Goal: Information Seeking & Learning: Learn about a topic

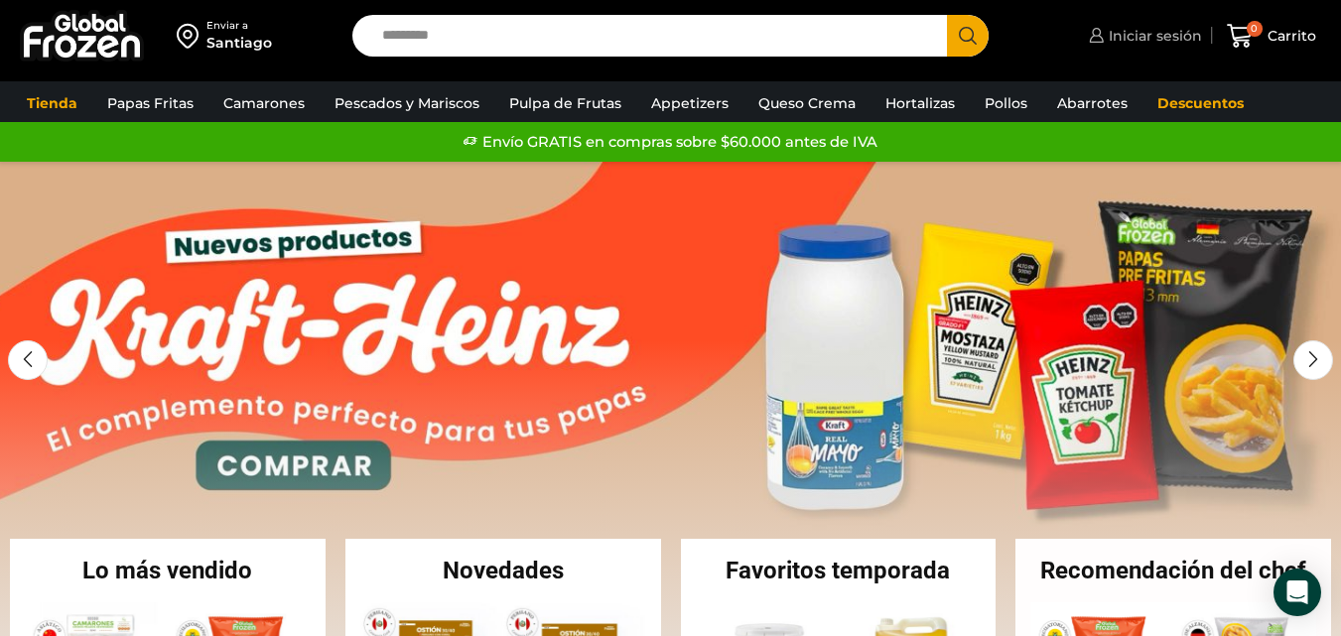
click at [1135, 33] on span "Iniciar sesión" at bounding box center [1152, 36] width 98 height 20
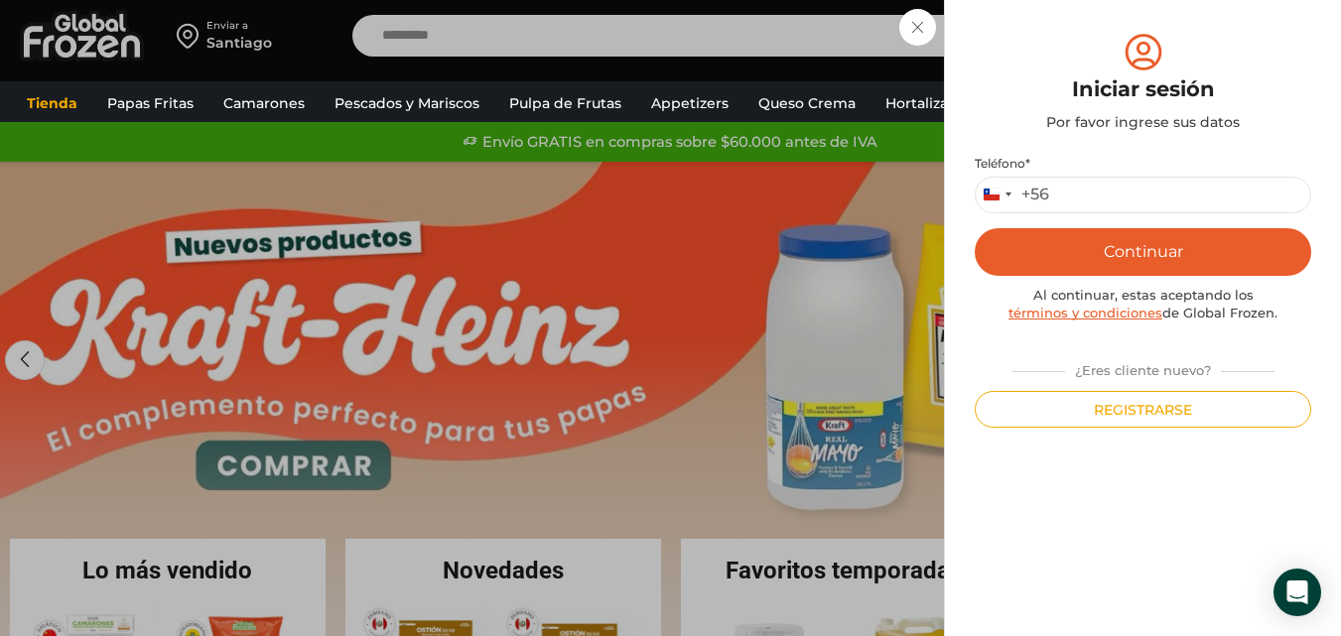
click at [1084, 56] on div "Iniciar sesión Mi cuenta Login Register Iniciar sesión Por favor ingrese sus da…" at bounding box center [1143, 36] width 118 height 40
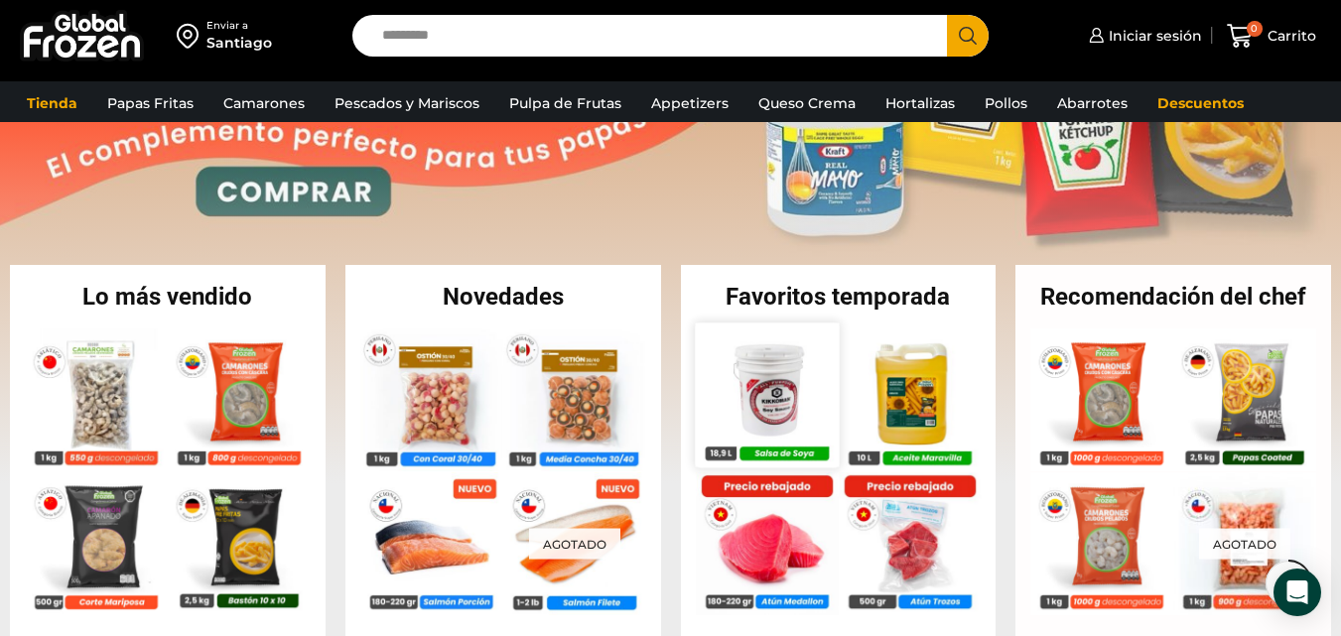
scroll to position [397, 0]
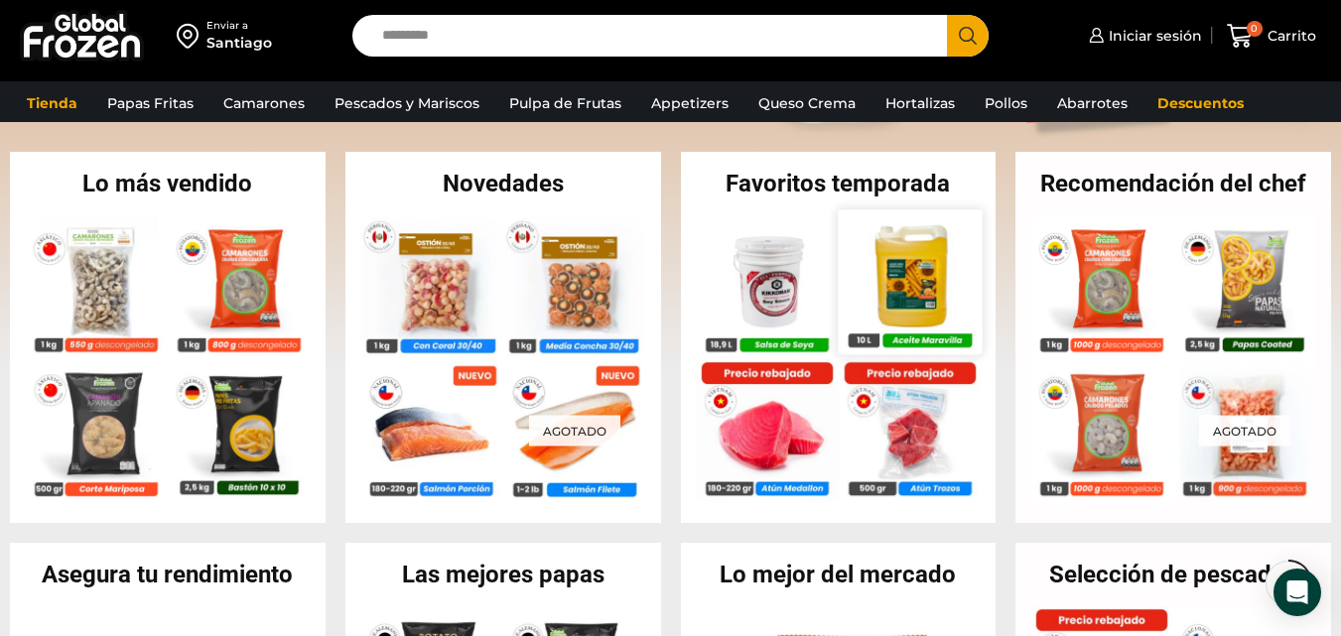
click at [905, 277] on img at bounding box center [909, 281] width 144 height 144
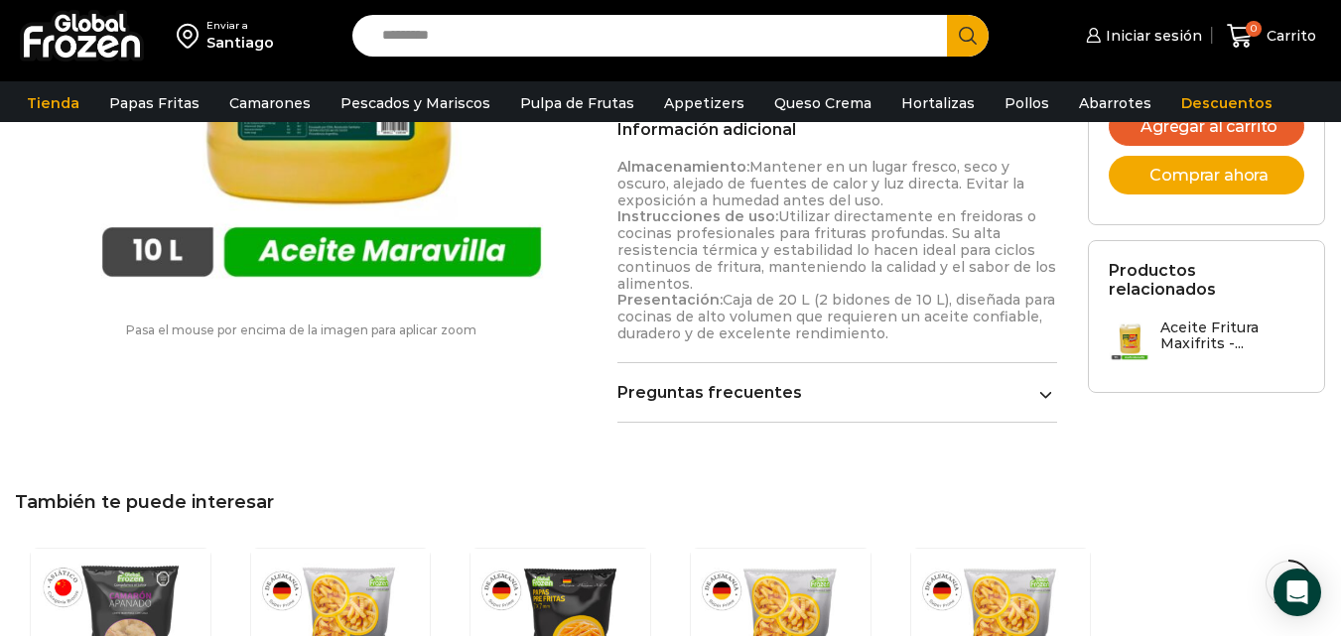
scroll to position [1192, 0]
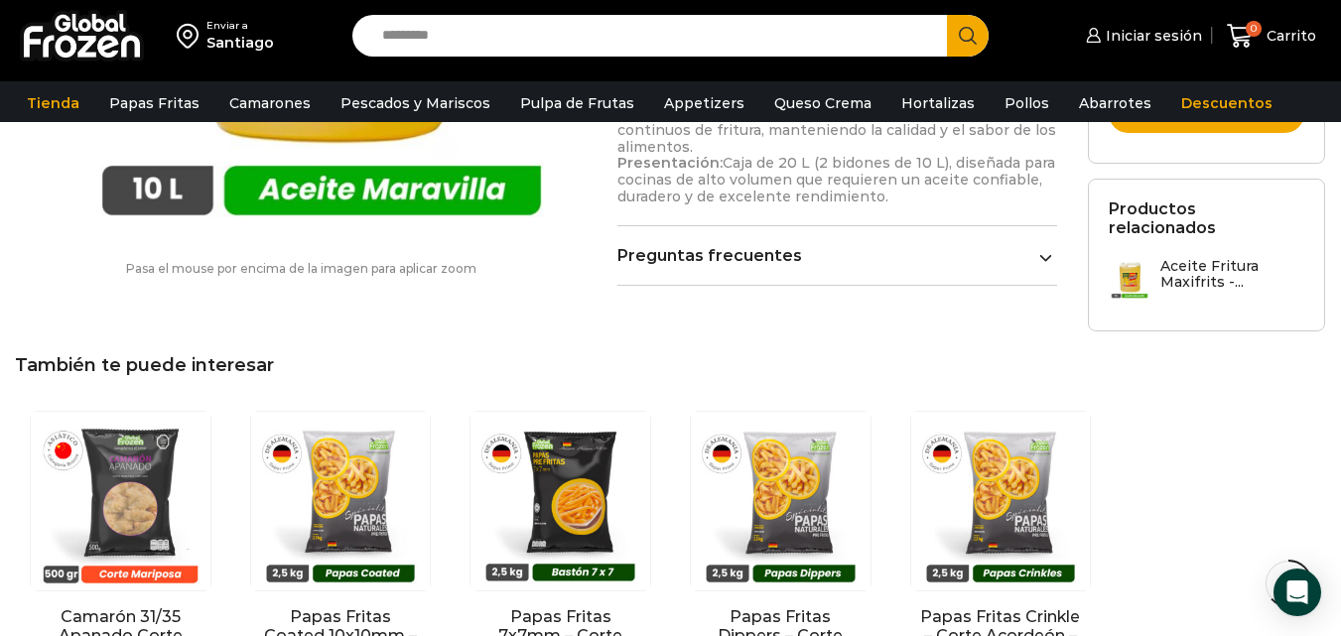
click at [865, 264] on link "Preguntas frecuentes" at bounding box center [837, 255] width 440 height 19
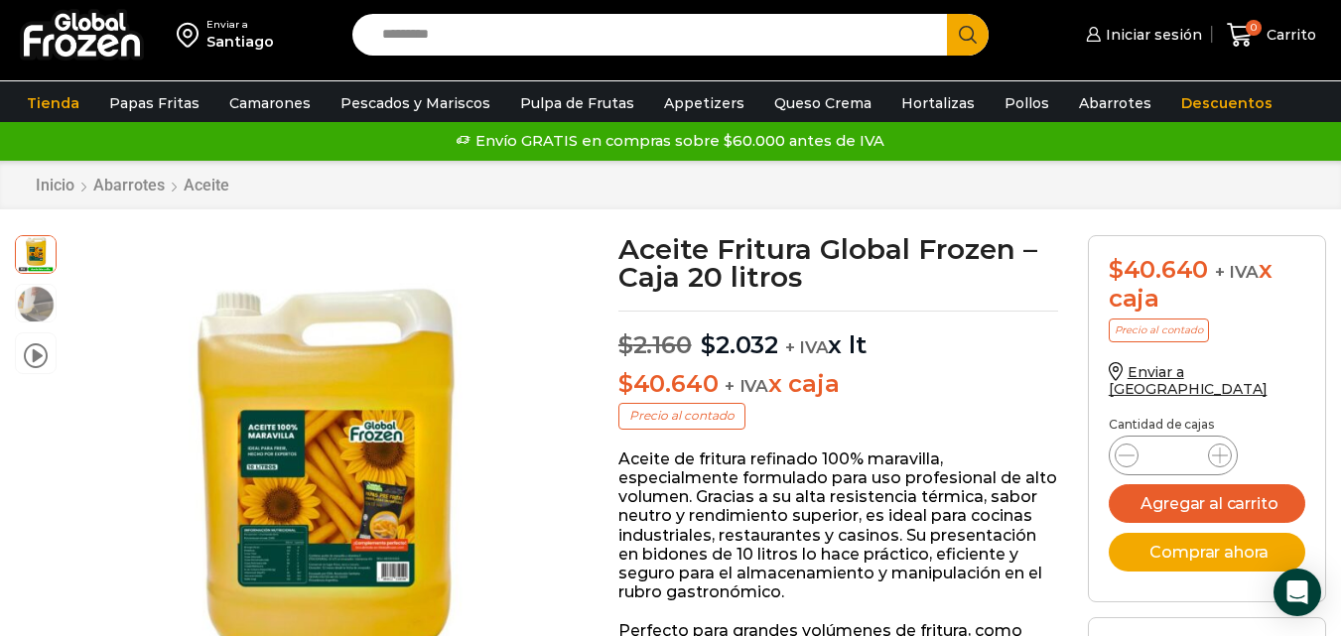
scroll to position [0, 0]
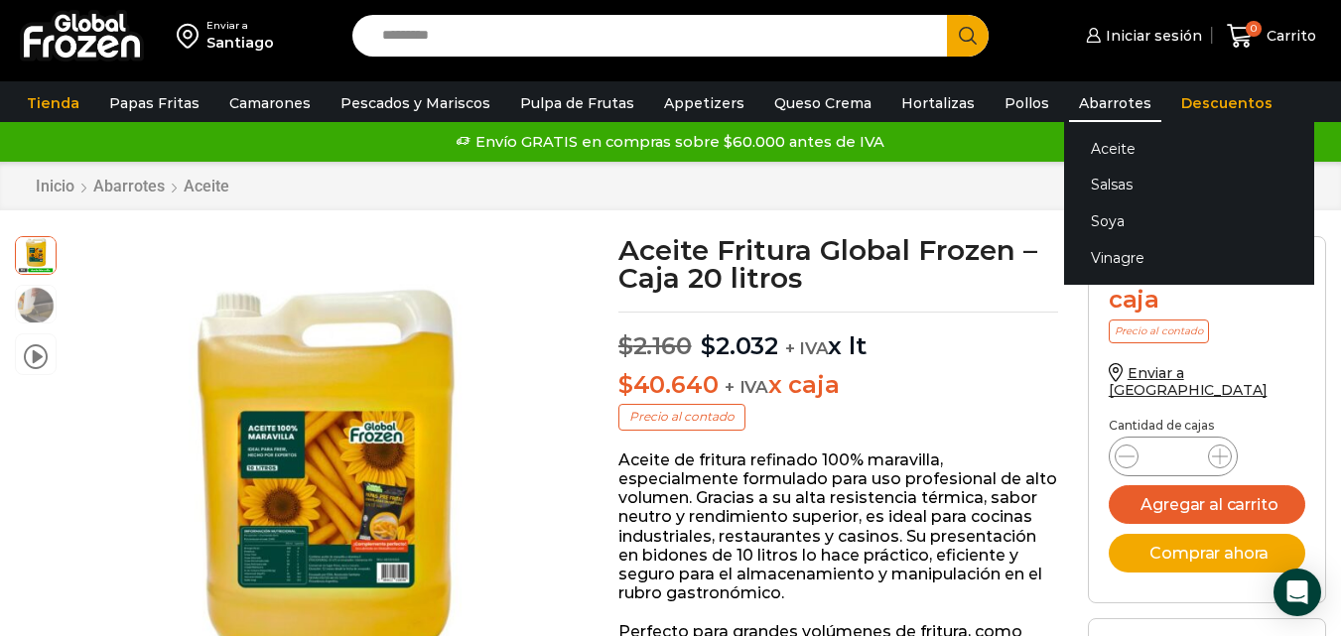
click at [1069, 101] on link "Abarrotes" at bounding box center [1115, 103] width 92 height 38
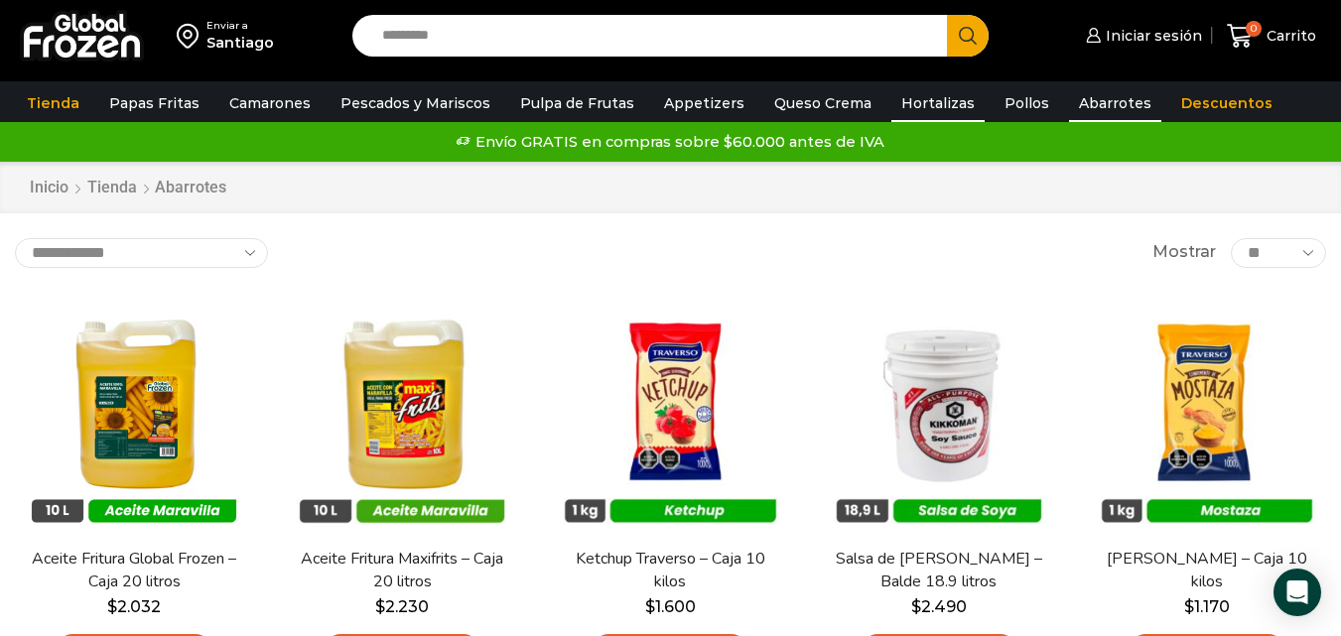
click at [924, 96] on link "Hortalizas" at bounding box center [937, 103] width 93 height 38
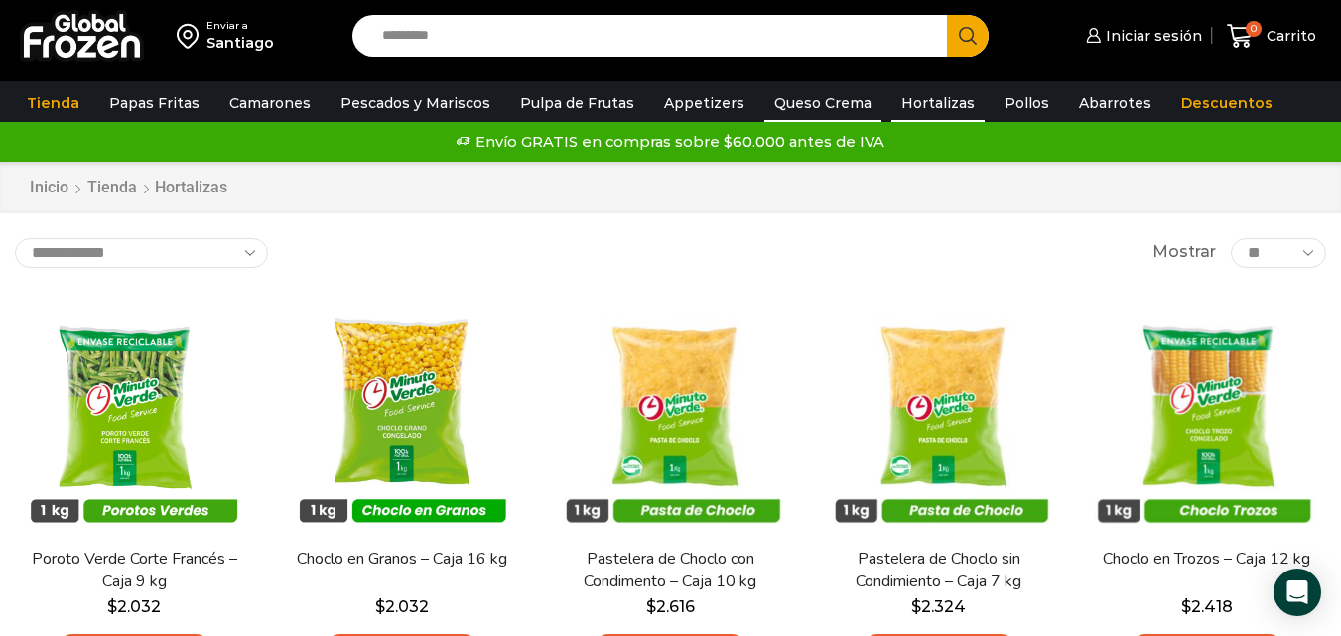
click at [802, 99] on link "Queso Crema" at bounding box center [822, 103] width 117 height 38
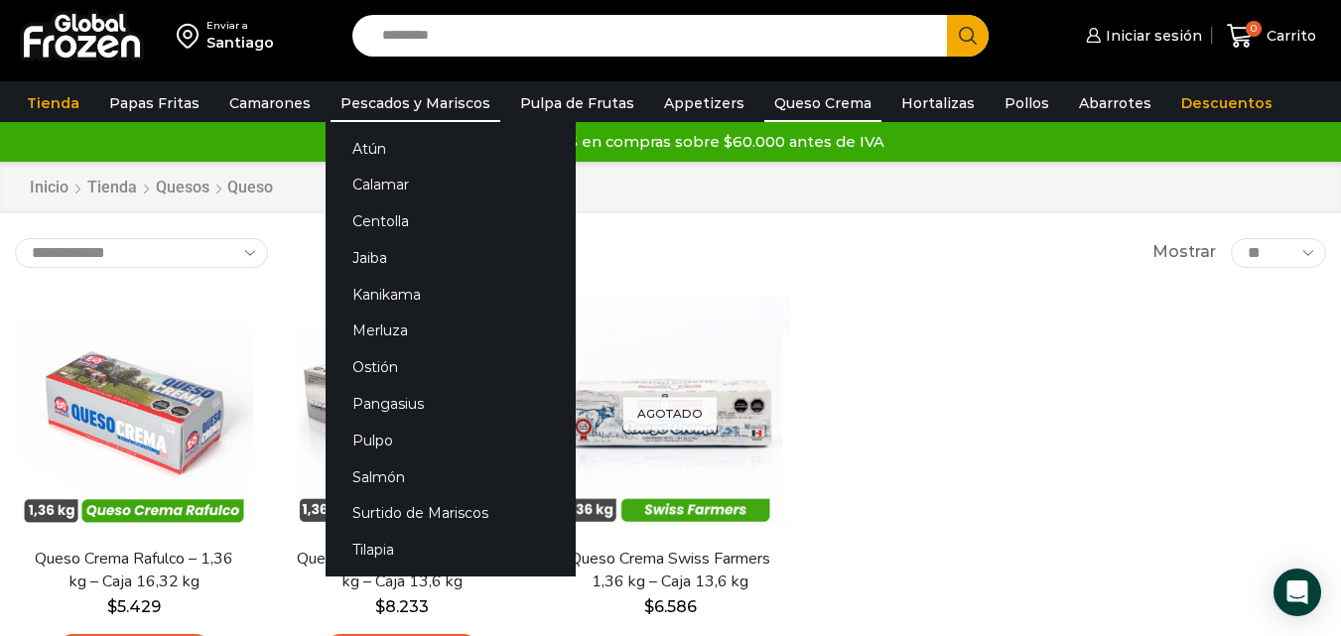
click at [384, 95] on link "Pescados y Mariscos" at bounding box center [415, 103] width 170 height 38
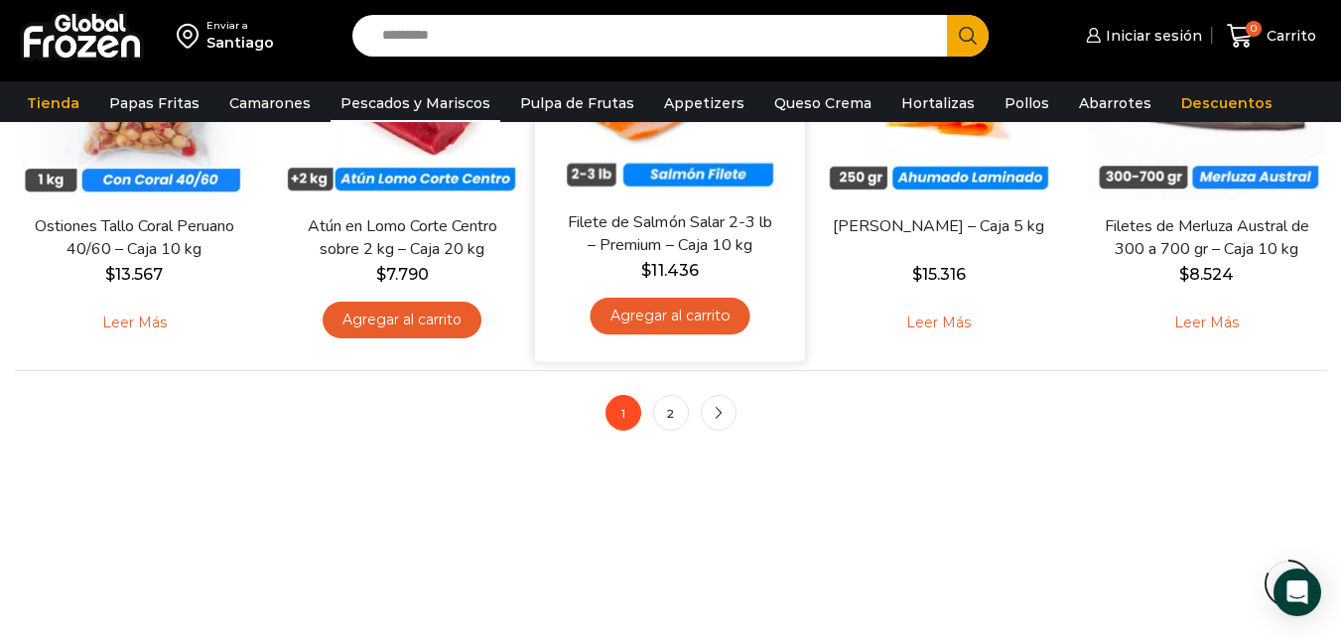
scroll to position [1687, 0]
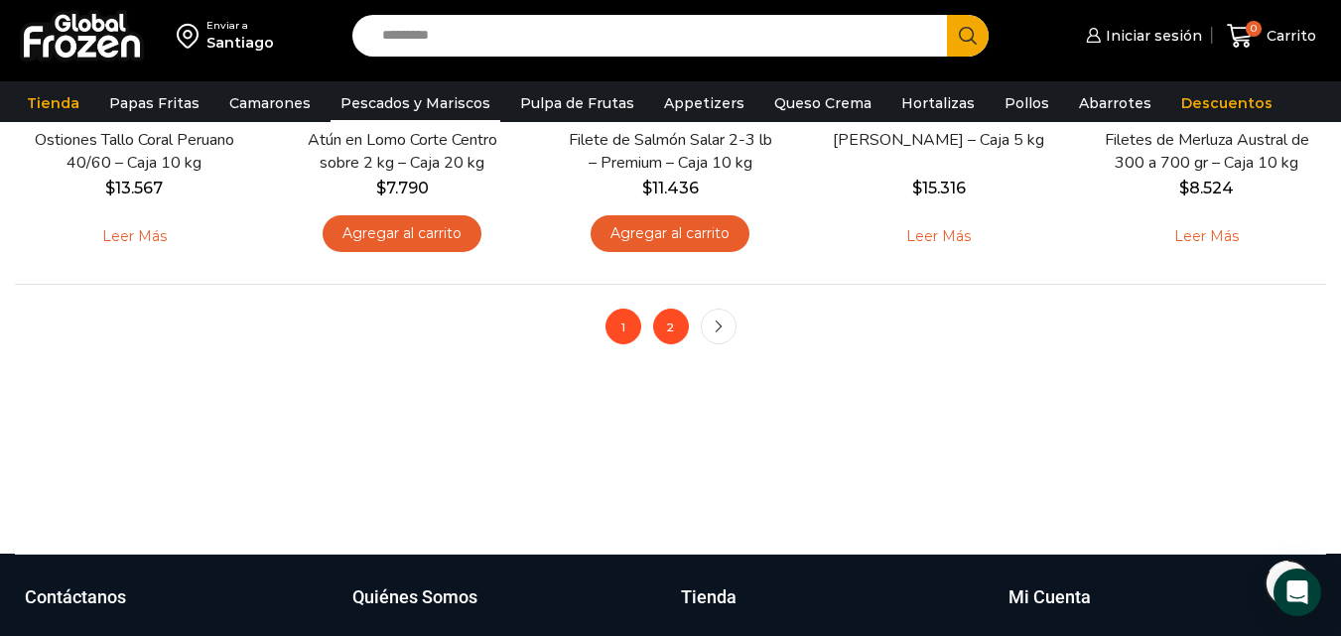
click at [666, 323] on link "2" at bounding box center [671, 327] width 36 height 36
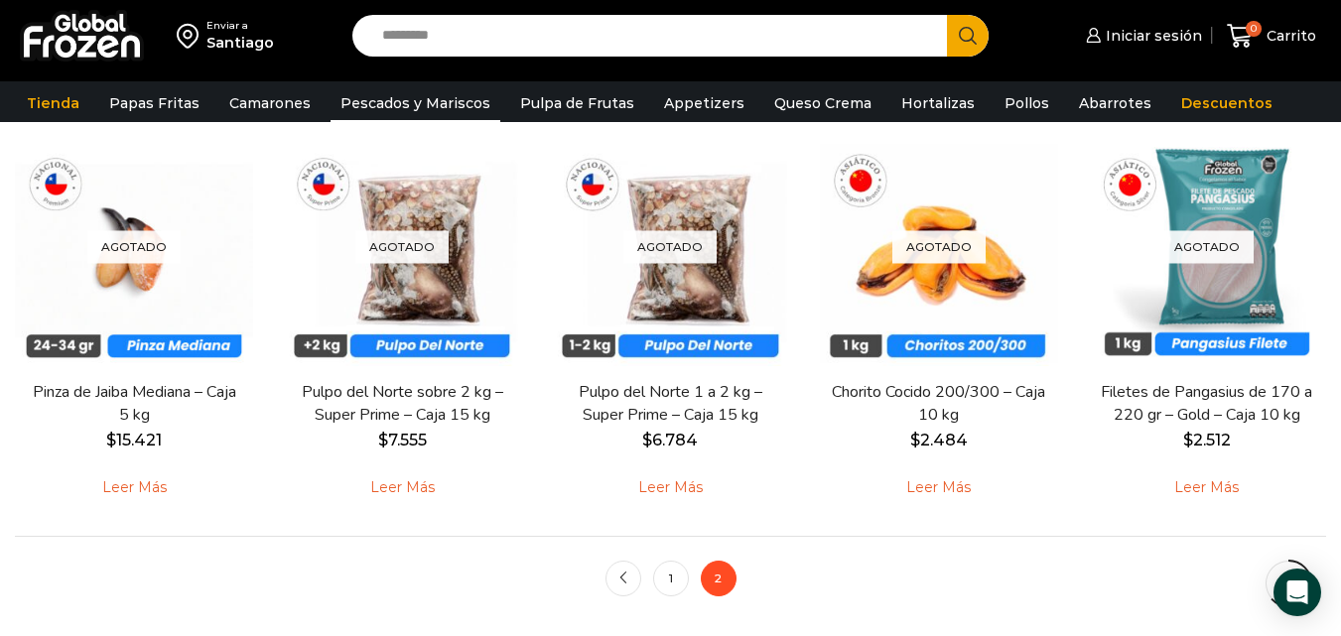
scroll to position [992, 0]
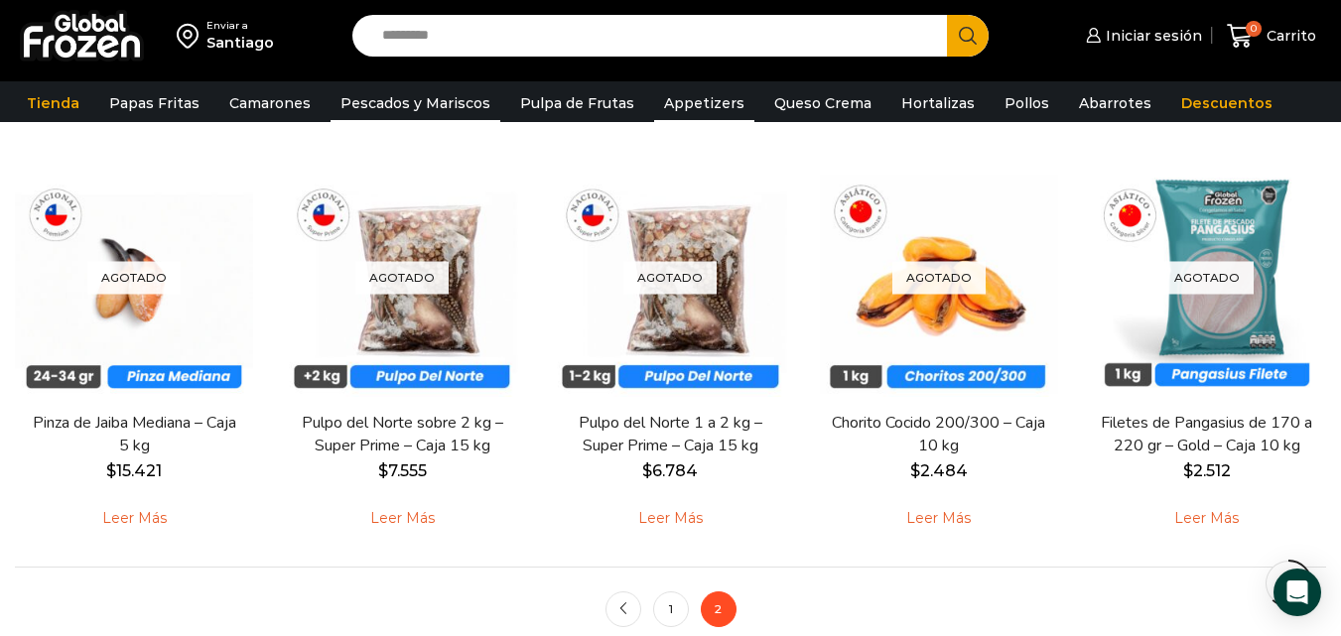
click at [683, 102] on link "Appetizers" at bounding box center [704, 103] width 100 height 38
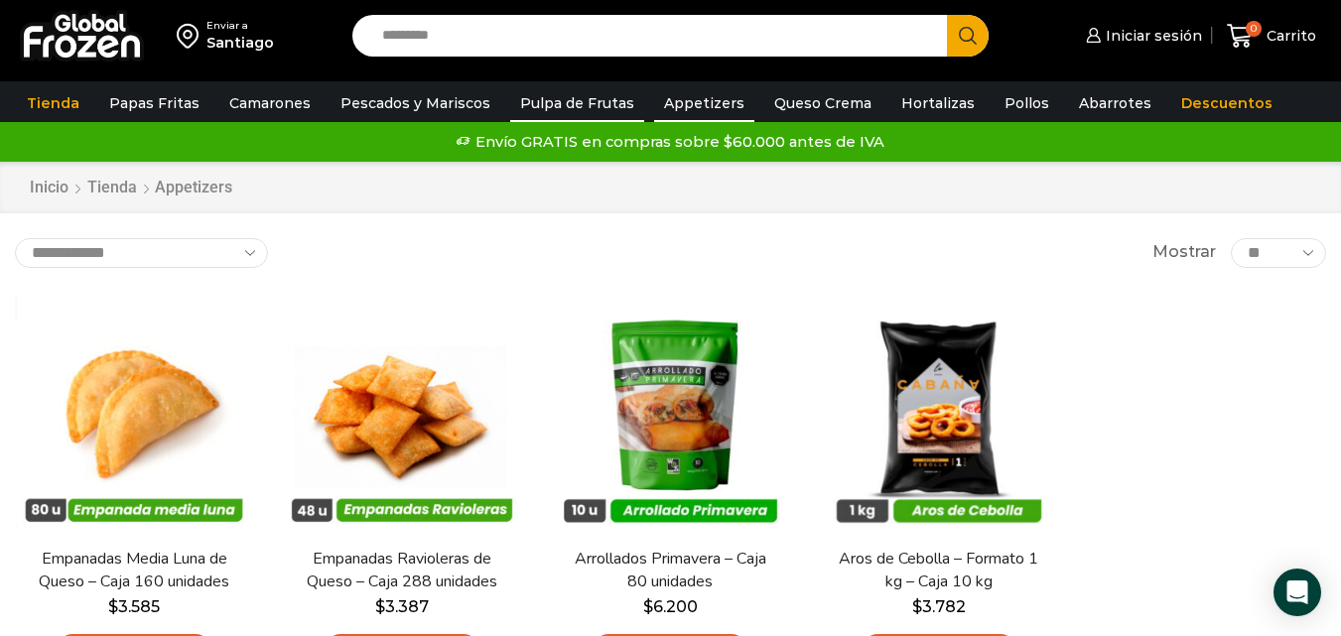
click at [579, 97] on link "Pulpa de Frutas" at bounding box center [577, 103] width 134 height 38
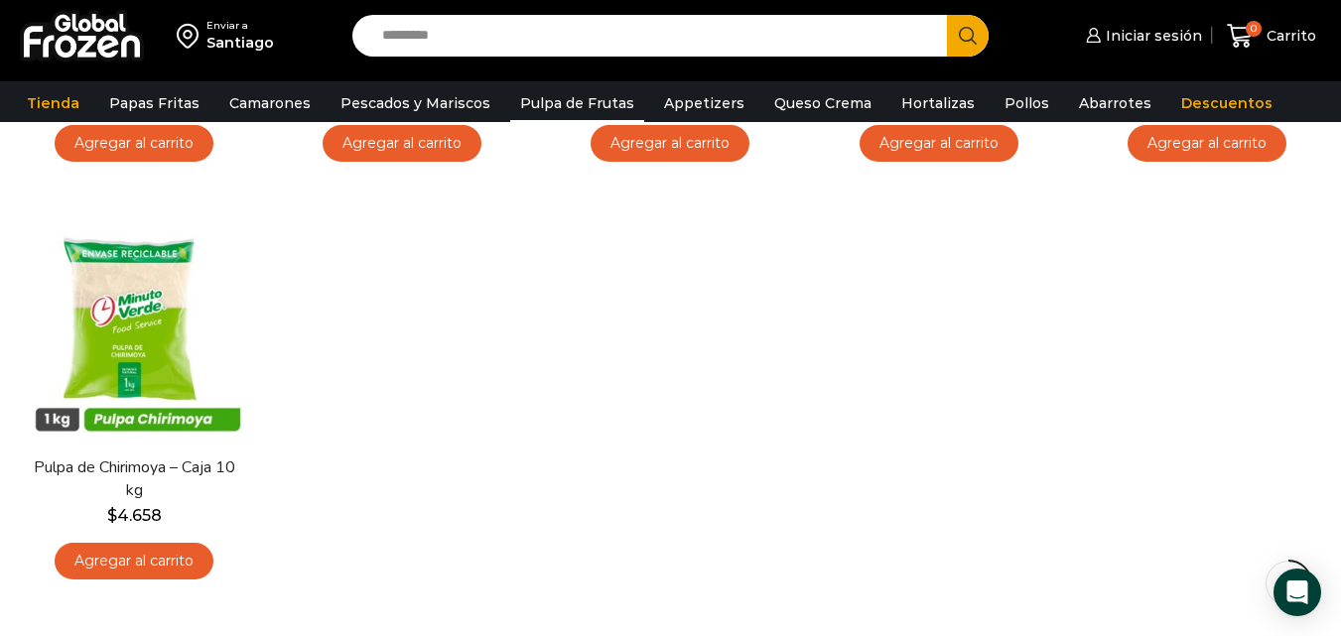
scroll to position [695, 0]
